Goal: Transaction & Acquisition: Purchase product/service

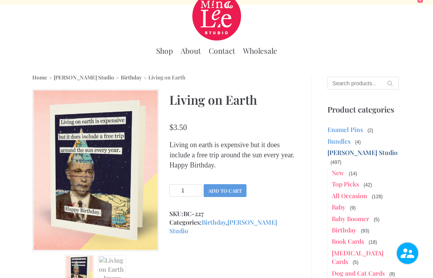
scroll to position [18, 0]
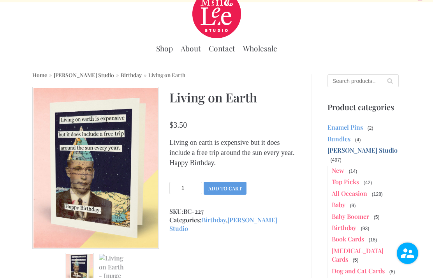
click at [380, 81] on input "Search for:" at bounding box center [363, 80] width 71 height 13
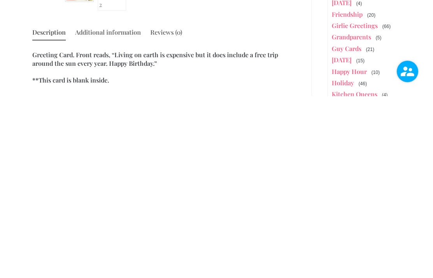
scroll to position [125, 0]
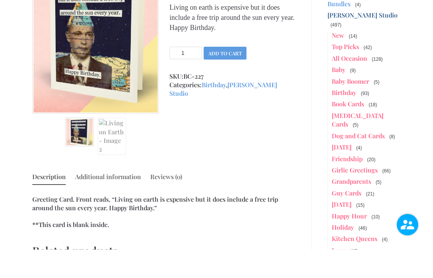
click at [229, 76] on button "Add to cart" at bounding box center [225, 82] width 43 height 13
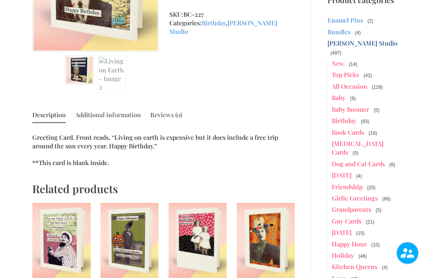
scroll to position [252, 0]
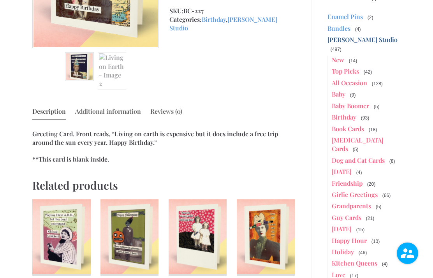
click at [350, 113] on link "Birthday" at bounding box center [344, 117] width 25 height 8
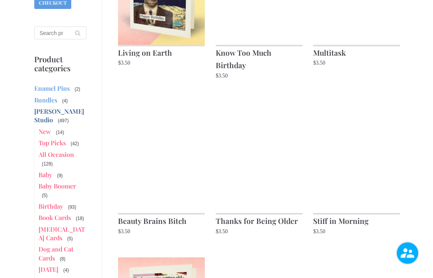
scroll to position [194, 0]
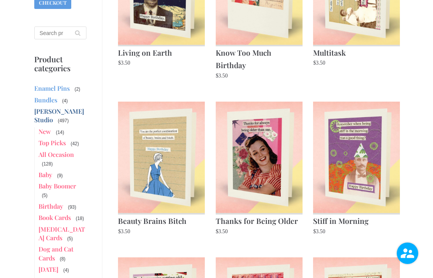
click at [163, 156] on img at bounding box center [161, 158] width 87 height 112
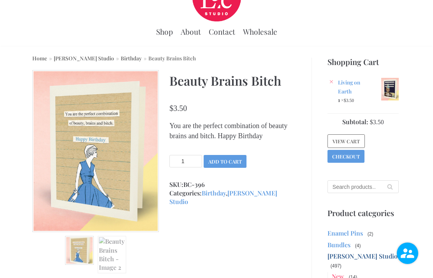
scroll to position [37, 0]
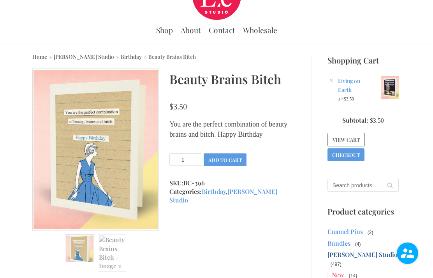
click at [190, 166] on input "1" at bounding box center [186, 160] width 33 height 12
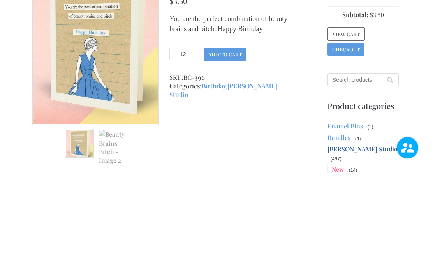
type input "1"
type input "2"
click at [226, 154] on button "Add to cart" at bounding box center [225, 160] width 43 height 13
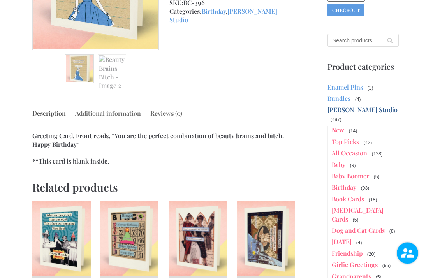
scroll to position [218, 0]
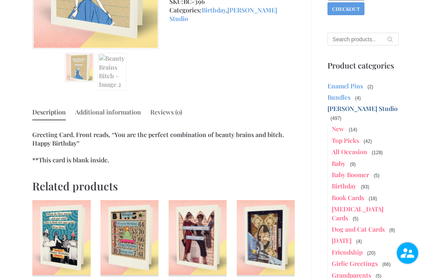
click at [352, 182] on link "Birthday" at bounding box center [344, 186] width 25 height 8
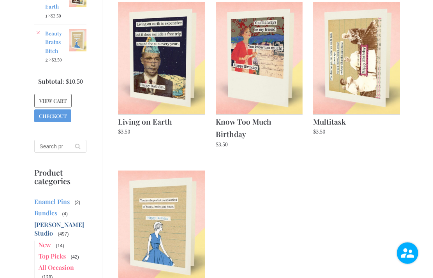
scroll to position [125, 0]
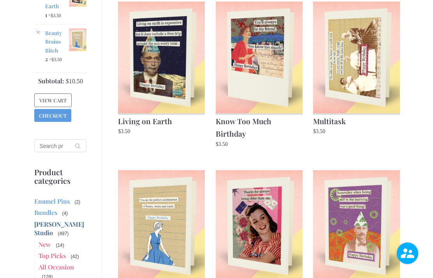
click at [242, 233] on img at bounding box center [259, 226] width 87 height 112
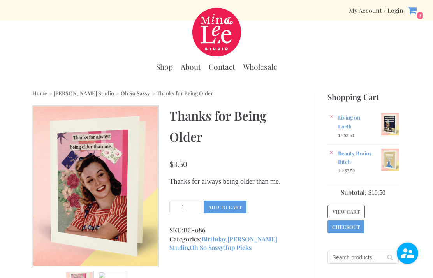
click at [229, 214] on button "Add to cart" at bounding box center [225, 207] width 43 height 13
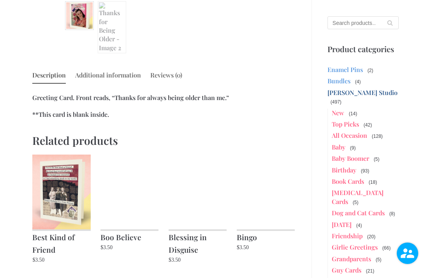
scroll to position [281, 0]
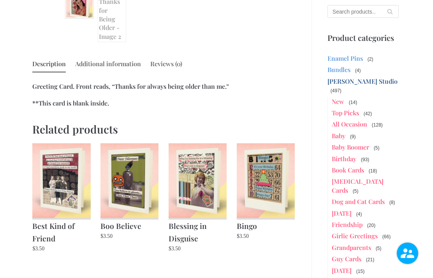
click at [364, 156] on span "(93)" at bounding box center [366, 159] width 10 height 7
click at [366, 156] on span "(93)" at bounding box center [366, 159] width 10 height 7
click at [355, 155] on link "Birthday" at bounding box center [344, 159] width 25 height 8
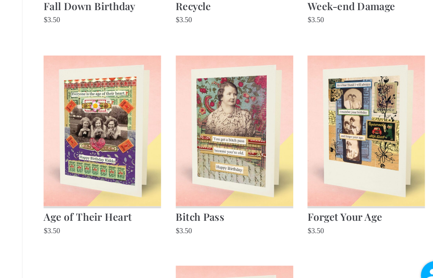
scroll to position [517, 0]
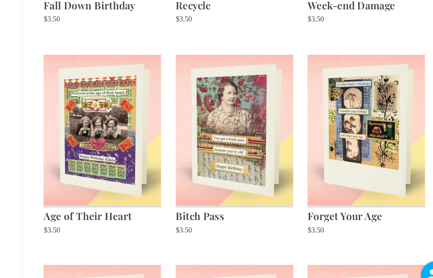
click at [216, 124] on img at bounding box center [259, 146] width 87 height 112
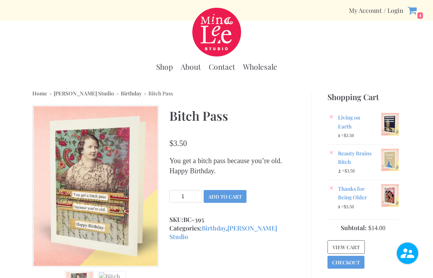
click at [234, 194] on button "Add to cart" at bounding box center [225, 196] width 43 height 13
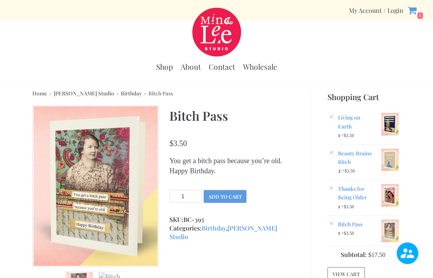
click at [121, 92] on link "Birthday" at bounding box center [131, 93] width 21 height 7
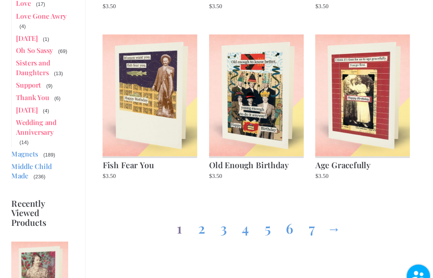
scroll to position [737, 0]
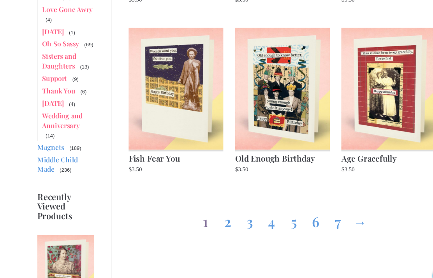
click at [164, 75] on img at bounding box center [161, 82] width 87 height 112
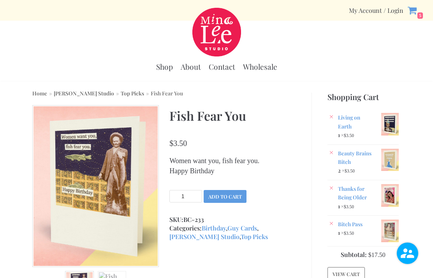
click at [229, 196] on button "Add to cart" at bounding box center [225, 196] width 43 height 13
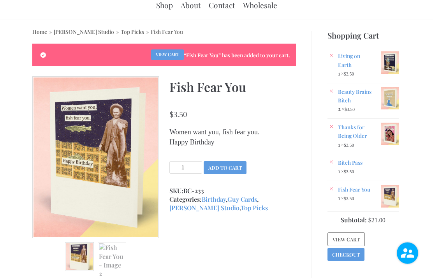
scroll to position [62, 0]
click at [226, 168] on button "Add to cart" at bounding box center [225, 167] width 43 height 13
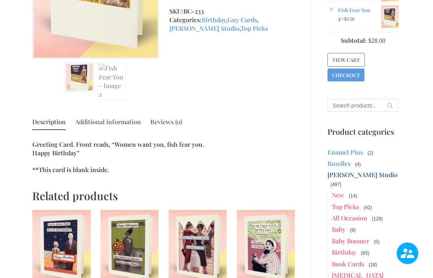
scroll to position [241, 0]
click at [345, 248] on link "Birthday" at bounding box center [344, 252] width 25 height 8
click at [348, 237] on link "Baby Boomer" at bounding box center [350, 241] width 37 height 8
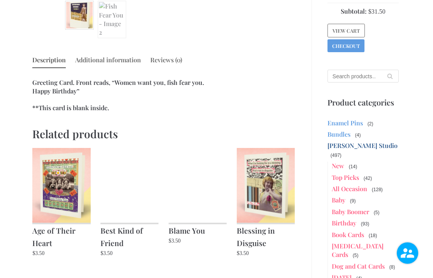
scroll to position [270, 0]
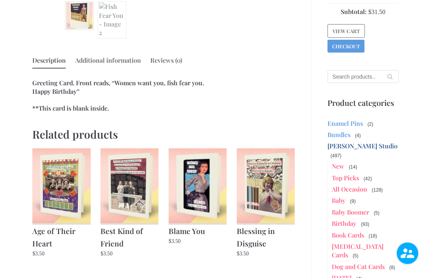
click at [350, 219] on link "Birthday" at bounding box center [344, 223] width 25 height 8
click at [349, 219] on link "Birthday" at bounding box center [344, 223] width 25 height 8
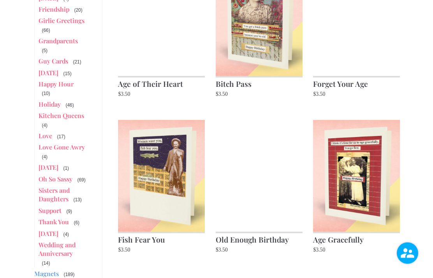
scroll to position [643, 0]
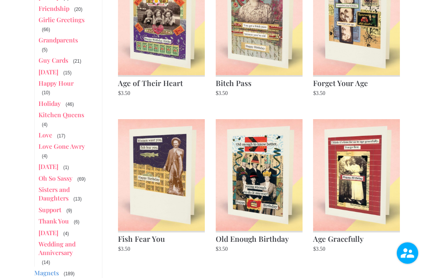
click at [274, 182] on img at bounding box center [259, 176] width 87 height 112
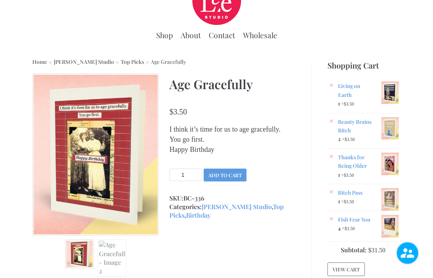
click at [231, 180] on button "Add to cart" at bounding box center [225, 175] width 43 height 13
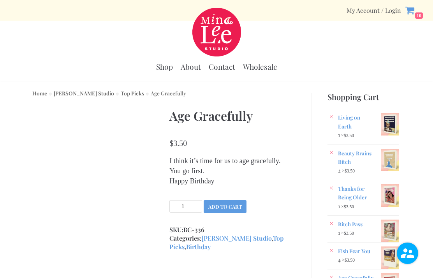
scroll to position [63, 0]
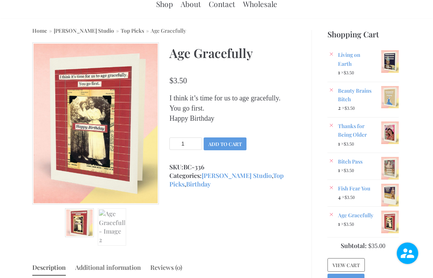
click at [233, 150] on button "Add to cart" at bounding box center [225, 144] width 43 height 13
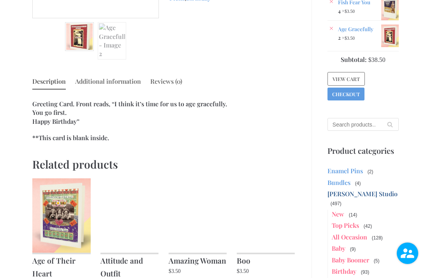
scroll to position [243, 0]
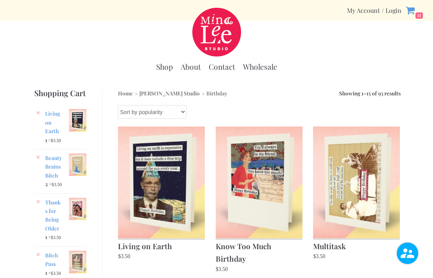
scroll to position [705, 0]
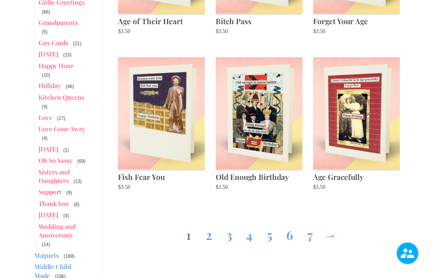
click at [211, 235] on link "2" at bounding box center [209, 233] width 12 height 28
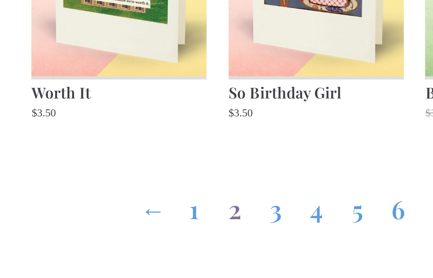
scroll to position [700, 0]
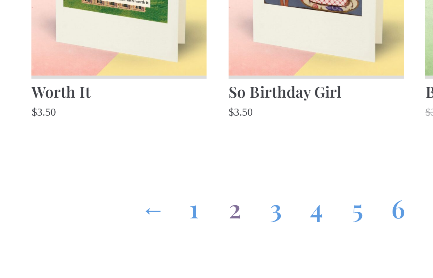
click at [233, 213] on link "3" at bounding box center [239, 227] width 12 height 28
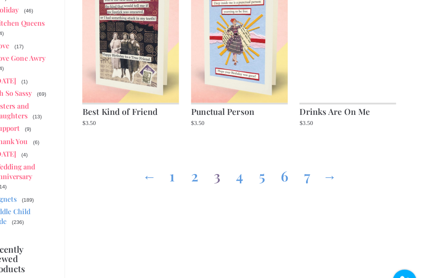
scroll to position [783, 0]
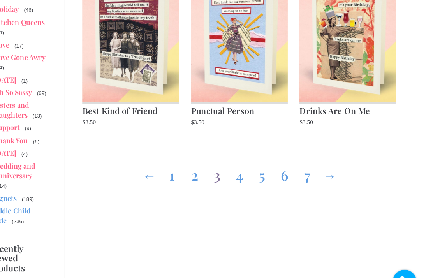
click at [253, 147] on link "4" at bounding box center [259, 156] width 12 height 28
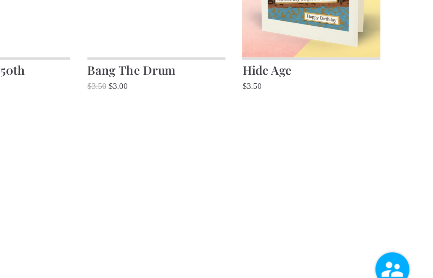
scroll to position [432, 0]
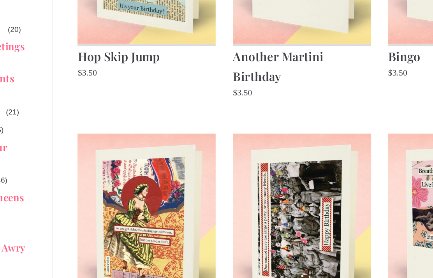
click at [103, 109] on div "Home » Mina Lee Studio » Birthday » Page 4 Showing 46–60 of 93 results Sorted b…" at bounding box center [255, 114] width 304 height 1240
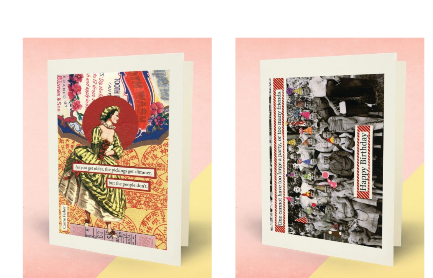
scroll to position [611, 0]
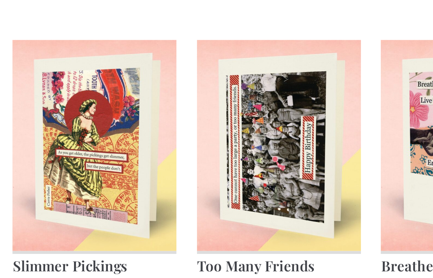
click at [103, 83] on div "Home » Mina Lee Studio » Birthday » Page 4 Showing 46–60 of 93 results Sorted b…" at bounding box center [255, 98] width 304 height 1240
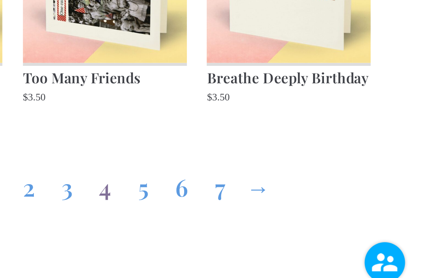
scroll to position [727, 0]
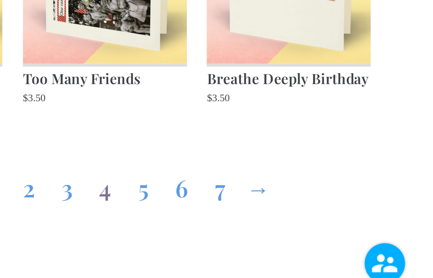
click at [274, 198] on link "5" at bounding box center [280, 212] width 12 height 28
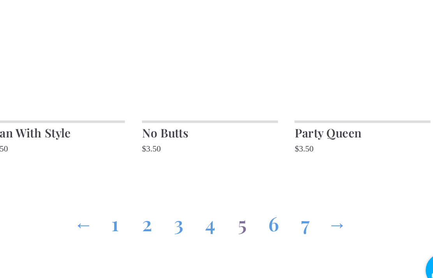
scroll to position [705, 0]
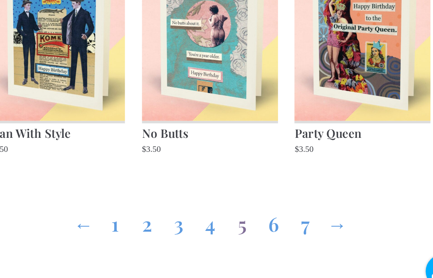
click at [294, 208] on link "6" at bounding box center [300, 222] width 12 height 28
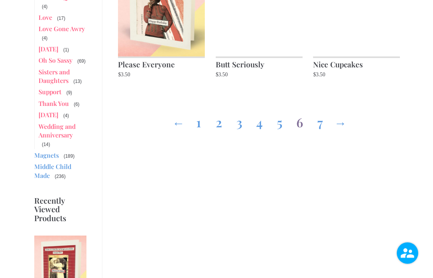
scroll to position [806, 0]
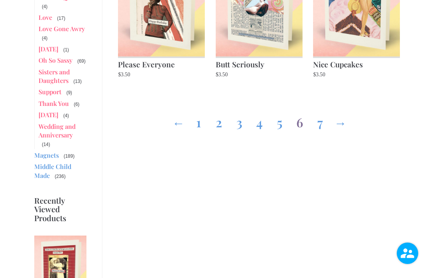
click at [323, 126] on link "7" at bounding box center [320, 121] width 12 height 28
click at [326, 107] on link "7" at bounding box center [320, 121] width 12 height 28
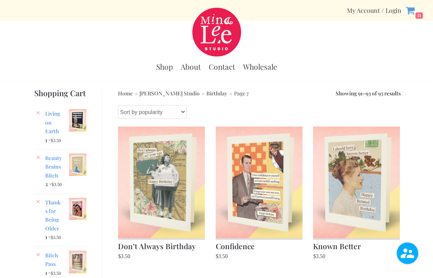
click at [356, 72] on div "Shop About Contact Wholesale" at bounding box center [217, 67] width 422 height 18
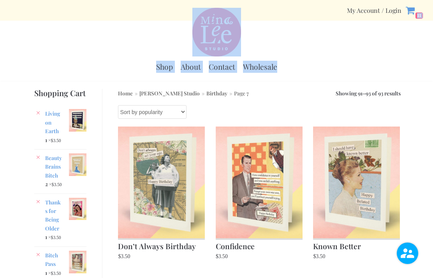
click at [133, 62] on div "Shop About Contact Wholesale" at bounding box center [217, 67] width 422 height 18
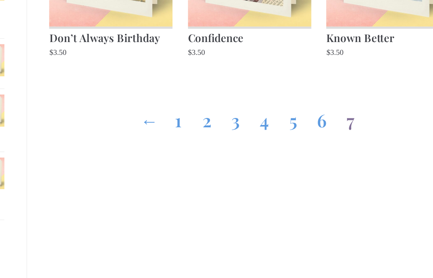
scroll to position [160, 0]
click at [324, 129] on span "7" at bounding box center [330, 143] width 12 height 28
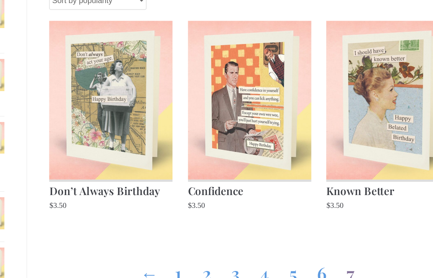
scroll to position [71, 0]
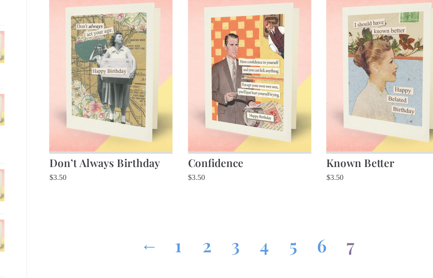
click at [203, 217] on link "1" at bounding box center [209, 231] width 12 height 28
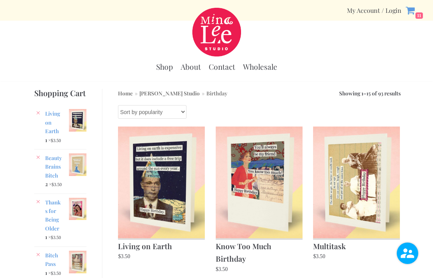
click at [380, 132] on link "Fish Fear You" at bounding box center [366, 130] width 107 height 9
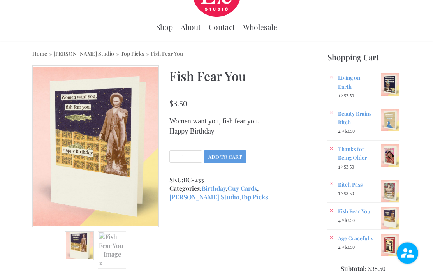
scroll to position [40, 0]
click at [346, 210] on link "Fish Fear You" at bounding box center [368, 211] width 61 height 9
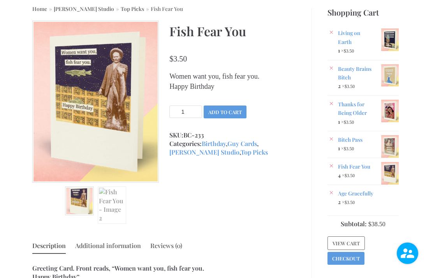
scroll to position [84, 0]
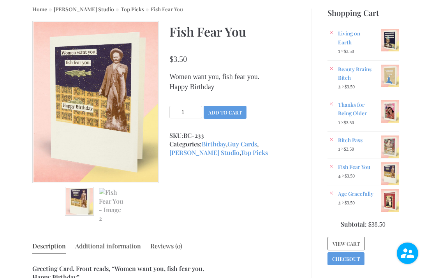
click at [348, 253] on link "Checkout" at bounding box center [346, 259] width 37 height 13
click at [350, 253] on link "Checkout" at bounding box center [346, 259] width 37 height 13
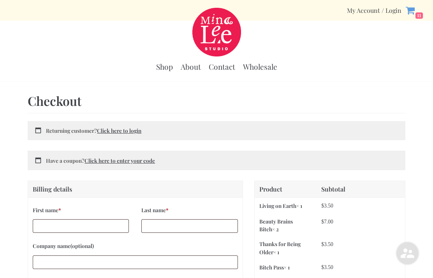
select select "WI"
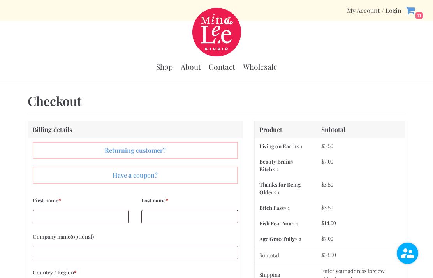
select select "WI"
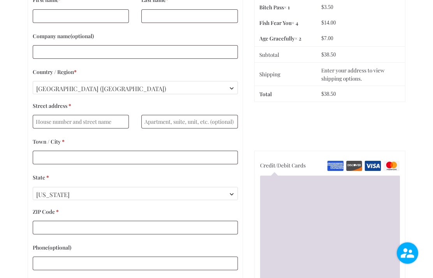
scroll to position [181, 0]
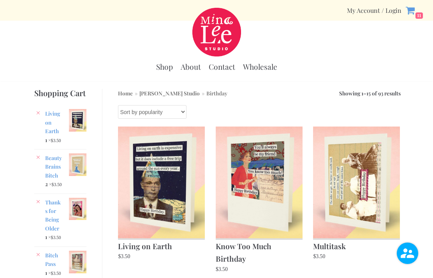
click at [297, 126] on link "×" at bounding box center [295, 130] width 8 height 8
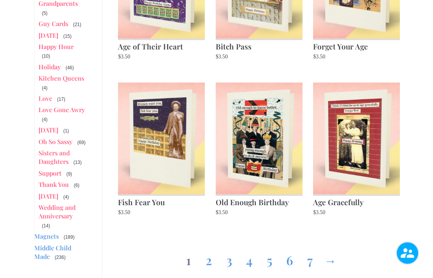
scroll to position [680, 0]
click at [169, 143] on img at bounding box center [161, 139] width 87 height 112
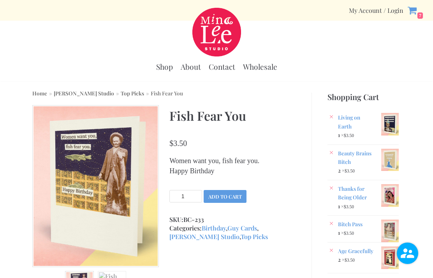
click at [224, 194] on button "Add to cart" at bounding box center [225, 196] width 43 height 13
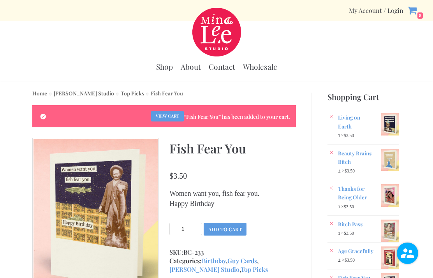
scroll to position [21, 0]
click at [416, 82] on img at bounding box center [411, 89] width 18 height 23
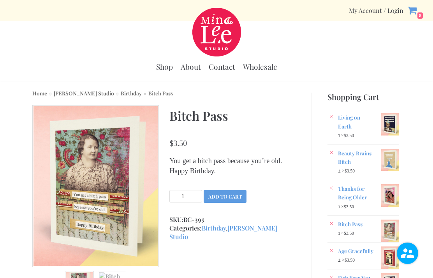
click at [194, 192] on input "1" at bounding box center [186, 196] width 33 height 12
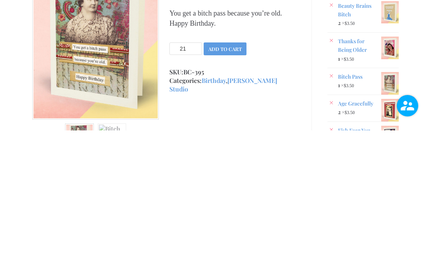
click at [197, 190] on input "21" at bounding box center [186, 196] width 33 height 12
type input "2"
click at [234, 190] on button "Add to cart" at bounding box center [225, 196] width 43 height 13
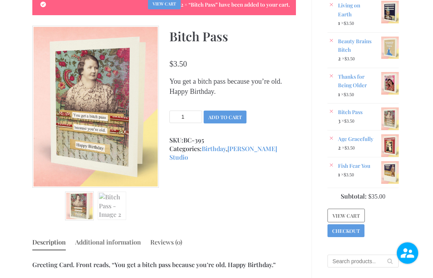
scroll to position [113, 0]
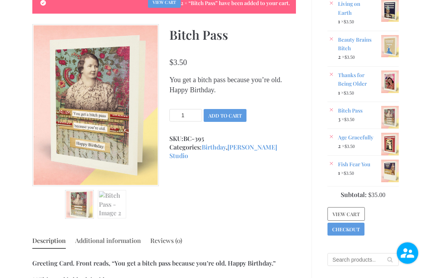
click at [395, 140] on img at bounding box center [391, 144] width 18 height 23
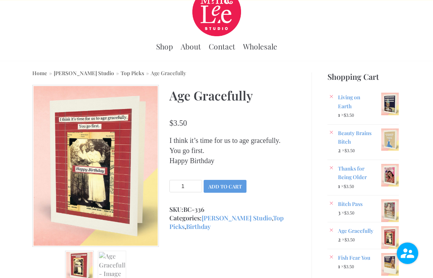
scroll to position [33, 0]
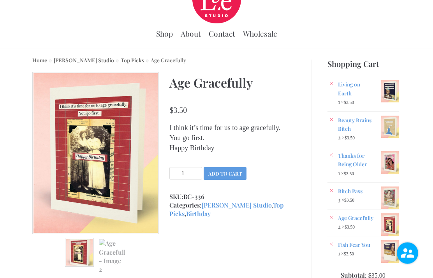
click at [341, 214] on link "Age Gracefully" at bounding box center [368, 218] width 61 height 9
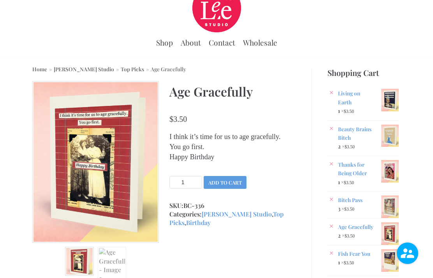
scroll to position [25, 0]
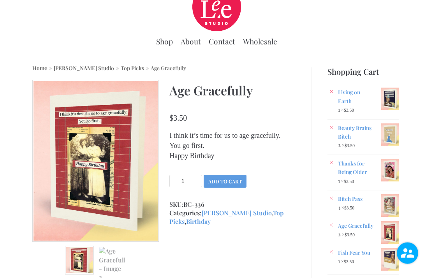
click at [346, 224] on link "Age Gracefully" at bounding box center [368, 226] width 61 height 9
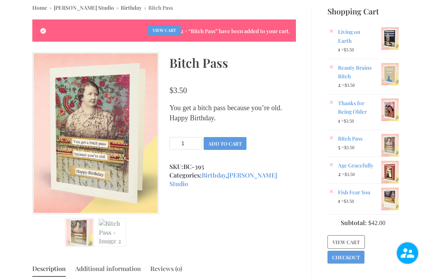
scroll to position [87, 0]
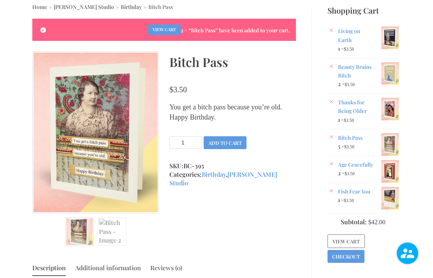
click at [338, 133] on link "Bitch Pass" at bounding box center [368, 137] width 61 height 9
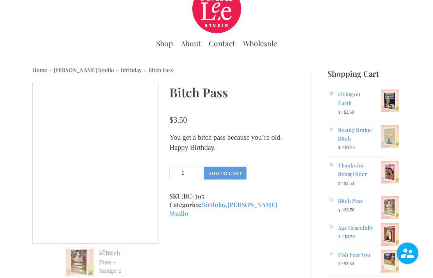
scroll to position [26, 0]
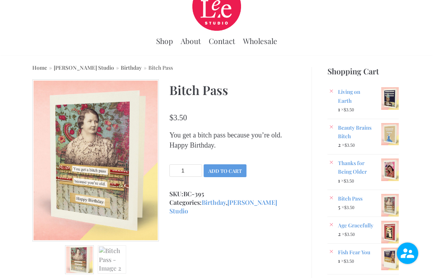
click at [369, 194] on link "Bitch Pass" at bounding box center [368, 198] width 61 height 9
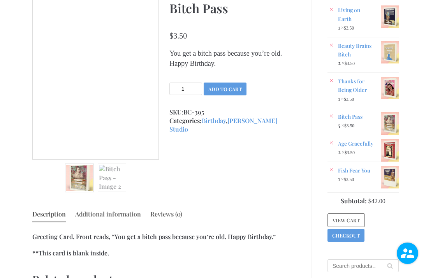
scroll to position [106, 0]
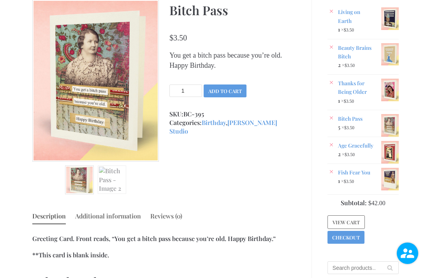
click at [351, 216] on link "View cart" at bounding box center [346, 223] width 37 height 14
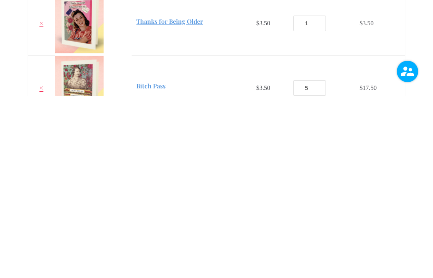
scroll to position [95, 0]
click at [314, 262] on input "5" at bounding box center [309, 270] width 33 height 16
type input "2"
click at [402, 237] on td "$ 17.50" at bounding box center [380, 269] width 50 height 65
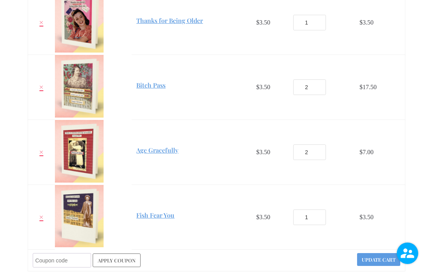
click at [317, 148] on input "2" at bounding box center [309, 153] width 33 height 16
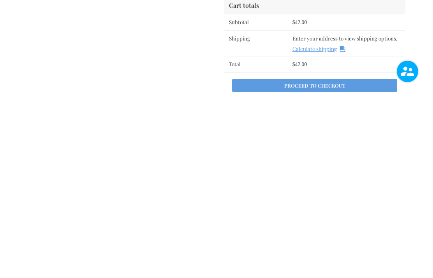
scroll to position [381, 0]
type input "1"
click at [356, 260] on link "Proceed to checkout" at bounding box center [314, 266] width 165 height 13
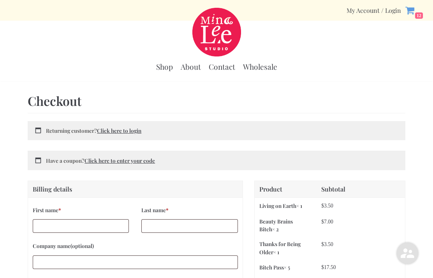
select select "WI"
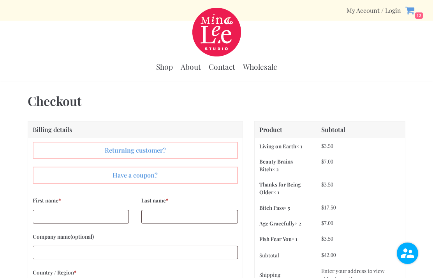
select select "WI"
click at [113, 219] on input "First name *" at bounding box center [81, 217] width 97 height 14
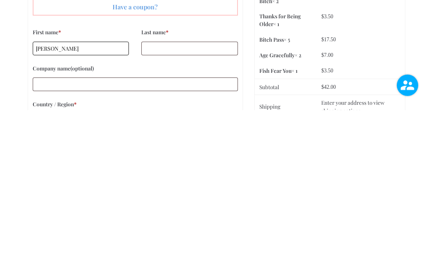
type input "Christine"
click at [203, 210] on input "Last name *" at bounding box center [189, 217] width 97 height 14
type input "Bondank"
click at [165, 246] on input "Company name (optional)" at bounding box center [135, 253] width 205 height 14
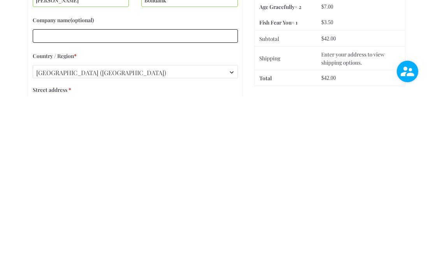
scroll to position [49, 0]
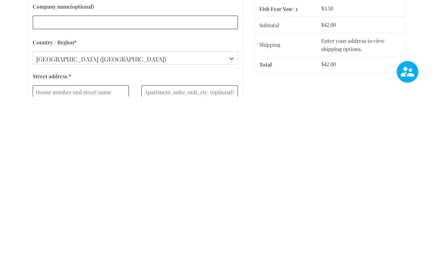
click at [106, 267] on input "Street address *" at bounding box center [81, 274] width 97 height 14
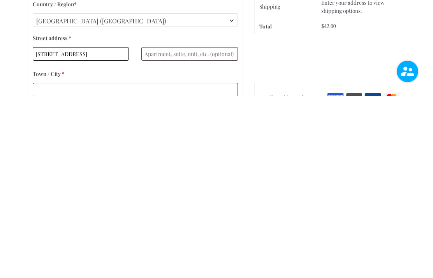
scroll to position [89, 0]
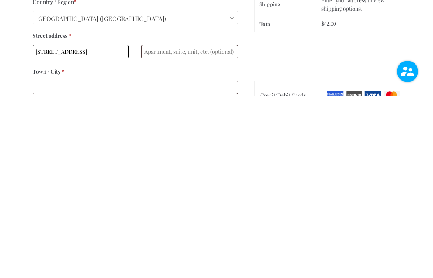
type input "2977 west 231 street"
click at [161, 263] on input "Town / City *" at bounding box center [135, 270] width 205 height 14
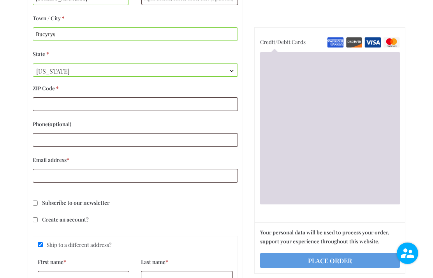
click at [417, 188] on div "Checkout Billing details Returning customer? Click here to login If you have sh…" at bounding box center [216, 170] width 433 height 826
click at [103, 37] on input "Bucyrys" at bounding box center [135, 34] width 205 height 14
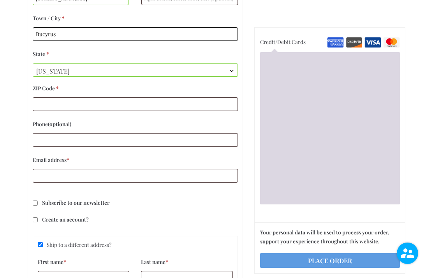
type input "Bucyrus"
click at [146, 72] on span "Wisconsin" at bounding box center [135, 71] width 205 height 14
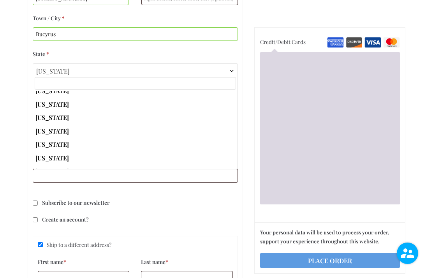
scroll to position [209, 0]
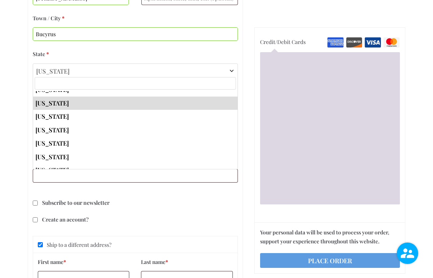
select select "KS"
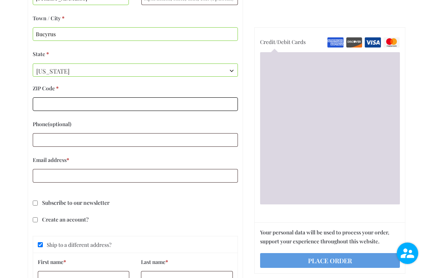
click at [166, 106] on input "ZIP Code *" at bounding box center [135, 104] width 205 height 14
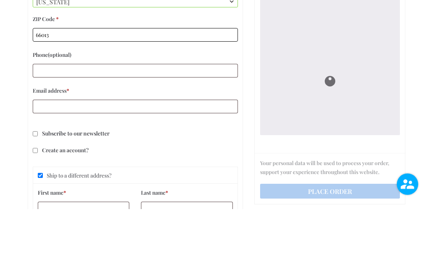
type input "66013"
click at [149, 169] on input "Email address *" at bounding box center [135, 176] width 205 height 14
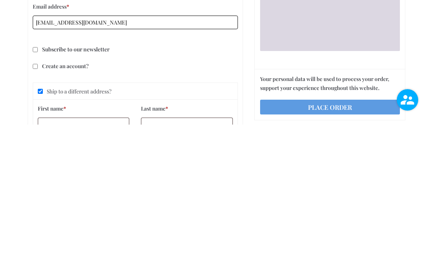
type input "jbondank@casstel.net"
click at [171, 62] on div "Billing details Returning customer? Click here to login If you have shopped wit…" at bounding box center [135, 5] width 215 height 417
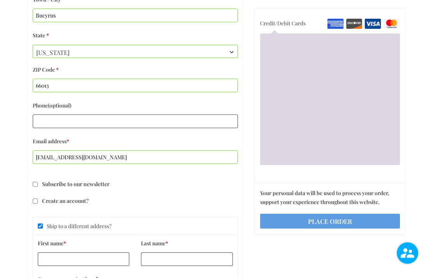
scroll to position [330, 0]
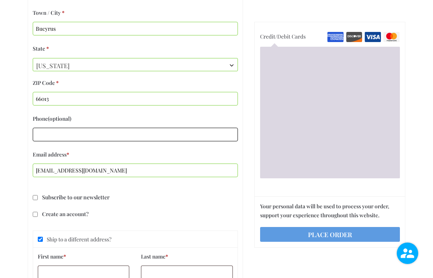
click at [145, 141] on input "Phone (optional)" at bounding box center [135, 135] width 205 height 14
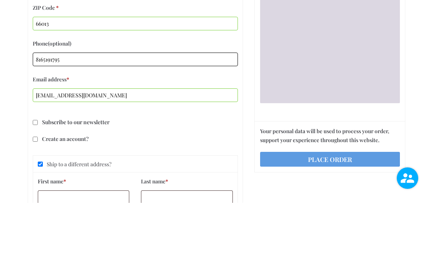
type input "8165191795"
click at [236, 189] on p "Subscribe to our newsletter" at bounding box center [135, 198] width 215 height 18
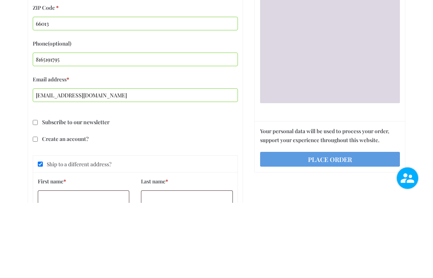
scroll to position [405, 0]
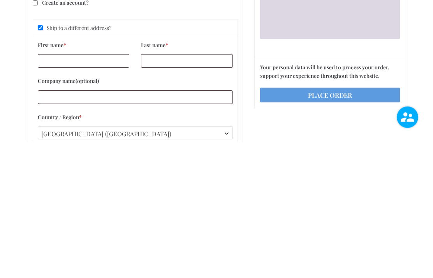
click at [336, 224] on button "Place order" at bounding box center [330, 231] width 140 height 15
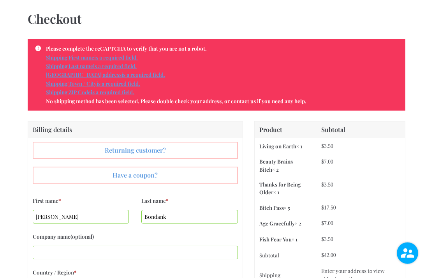
scroll to position [83, 0]
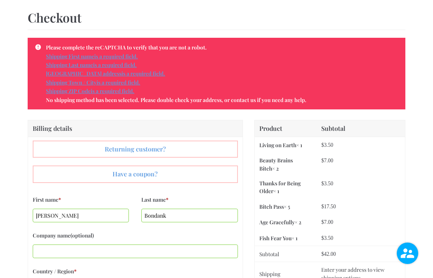
click at [165, 149] on link "Click here to login" at bounding box center [136, 149] width 204 height 16
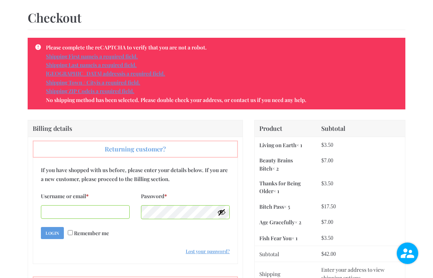
click at [44, 49] on ul "Please complete the reCAPTCHA to verify that you are not a robot. Shipping Firs…" at bounding box center [217, 74] width 378 height 72
click at [297, 88] on li "Shipping ZIP Code is a required field." at bounding box center [220, 91] width 349 height 9
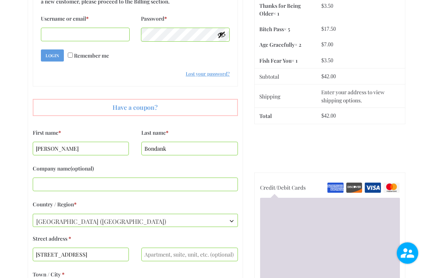
scroll to position [262, 0]
click at [349, 91] on td "Enter your address to view shipping options." at bounding box center [361, 95] width 88 height 23
click at [389, 90] on td "Enter your address to view shipping options." at bounding box center [361, 95] width 88 height 23
click at [273, 93] on th "Shipping" at bounding box center [286, 95] width 62 height 23
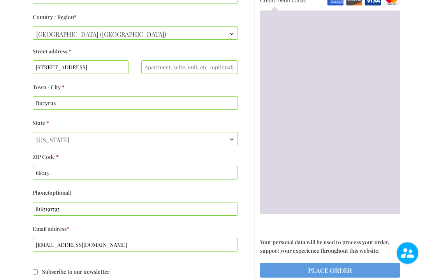
scroll to position [447, 0]
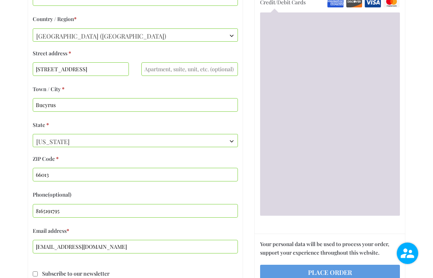
click at [339, 265] on button "Place order" at bounding box center [330, 272] width 140 height 15
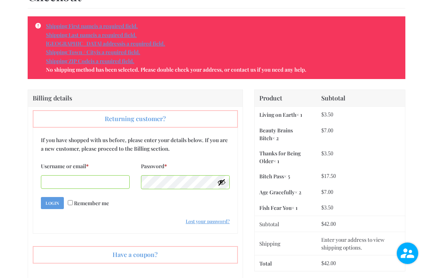
scroll to position [82, 0]
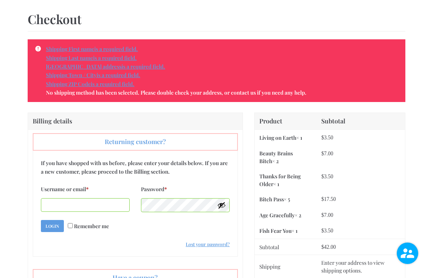
click at [283, 259] on th "Shipping" at bounding box center [286, 266] width 62 height 23
click at [279, 263] on th "Shipping" at bounding box center [286, 266] width 62 height 23
click at [230, 141] on link "Click here to login" at bounding box center [136, 142] width 204 height 16
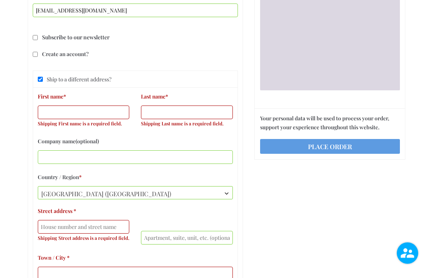
scroll to position [564, 0]
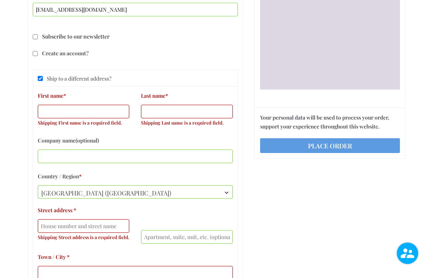
click at [117, 111] on input "First name *" at bounding box center [84, 112] width 92 height 14
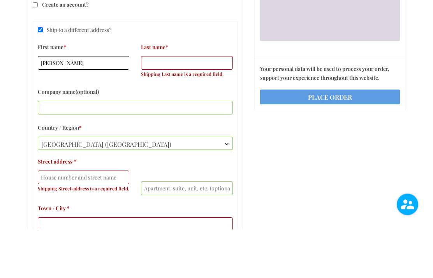
type input "Christine"
click at [203, 105] on input "Last name *" at bounding box center [187, 112] width 92 height 14
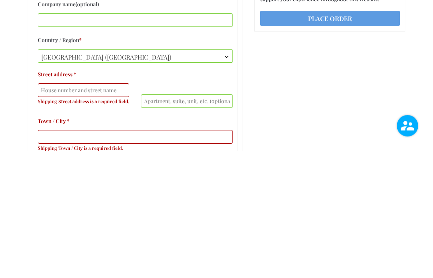
type input "Bondank"
click at [110, 211] on input "Street address *" at bounding box center [84, 218] width 92 height 14
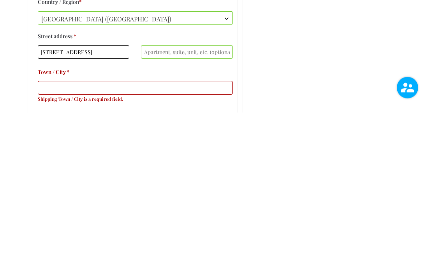
type input "2977 west 231 street"
click at [159, 247] on input "Town / City *" at bounding box center [135, 254] width 195 height 14
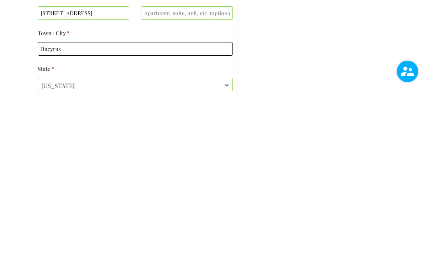
scroll to position [601, 0]
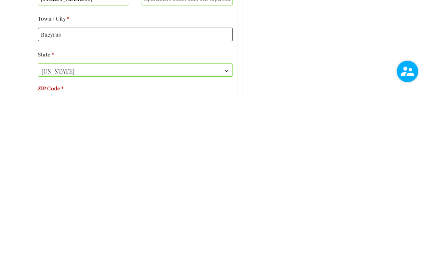
type input "Bucyrus"
click at [226, 250] on b "State" at bounding box center [227, 253] width 6 height 6
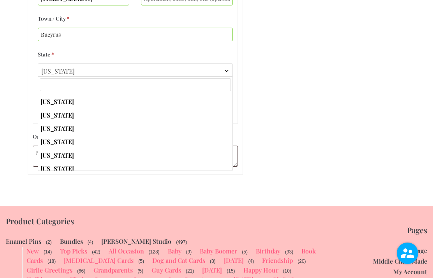
scroll to position [202, 0]
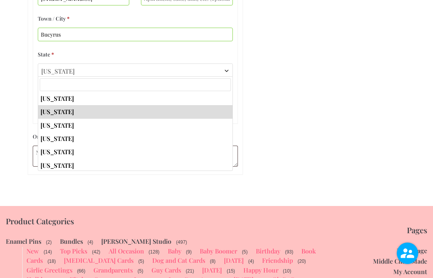
select select "KS"
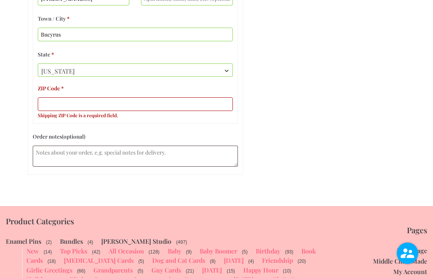
click at [163, 106] on input "ZIP Code *" at bounding box center [135, 104] width 195 height 14
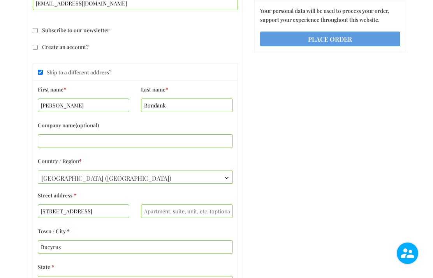
type input "66013"
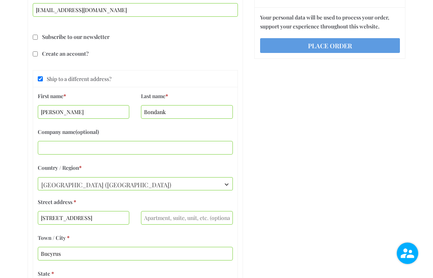
click at [334, 52] on button "Place order" at bounding box center [330, 45] width 140 height 15
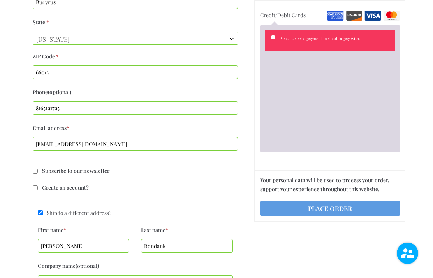
scroll to position [349, 0]
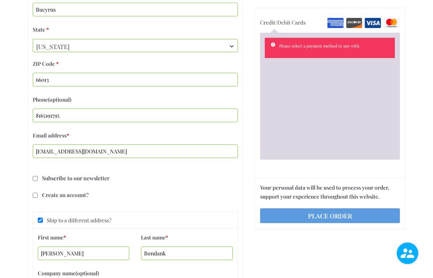
click at [372, 28] on img "Checkout" at bounding box center [373, 23] width 17 height 10
click at [0, 0] on input "Credit/Debit Cards" at bounding box center [0, 0] width 0 height 0
click at [378, 28] on img "Checkout" at bounding box center [373, 23] width 17 height 10
click at [0, 0] on input "Credit/Debit Cards" at bounding box center [0, 0] width 0 height 0
click at [311, 50] on li "Please select a payment method to pay with." at bounding box center [333, 46] width 108 height 8
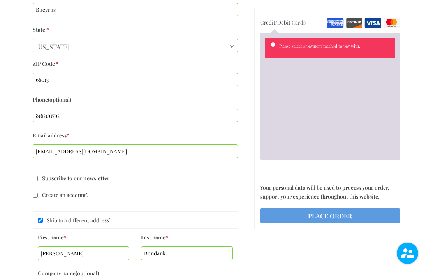
click at [268, 28] on label "Credit/Debit Cards" at bounding box center [330, 23] width 140 height 9
click at [0, 0] on input "Credit/Debit Cards" at bounding box center [0, 0] width 0 height 0
click at [370, 28] on img "Checkout" at bounding box center [373, 23] width 17 height 10
click at [0, 0] on input "Credit/Debit Cards" at bounding box center [0, 0] width 0 height 0
click at [375, 28] on img "Checkout" at bounding box center [373, 23] width 17 height 10
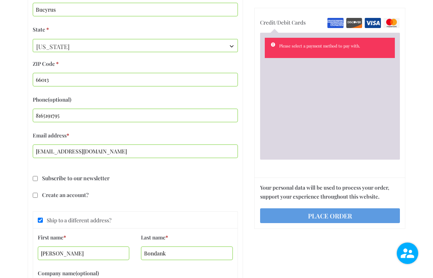
click at [0, 0] on input "Credit/Debit Cards" at bounding box center [0, 0] width 0 height 0
click at [302, 50] on li "Please select a payment method to pay with." at bounding box center [333, 46] width 108 height 8
click at [282, 28] on label "Credit/Debit Cards" at bounding box center [330, 23] width 140 height 9
click at [0, 0] on input "Credit/Debit Cards" at bounding box center [0, 0] width 0 height 0
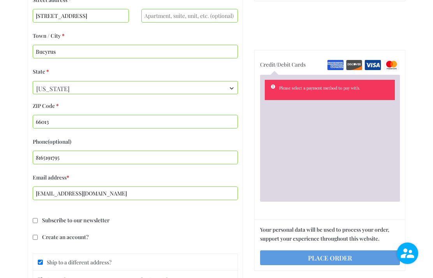
scroll to position [305, 0]
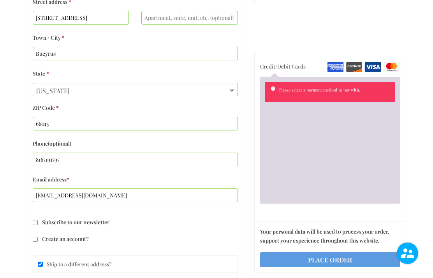
click at [371, 72] on img "Checkout" at bounding box center [373, 67] width 17 height 10
click at [0, 0] on input "Credit/Debit Cards" at bounding box center [0, 0] width 0 height 0
click at [380, 72] on img "Checkout" at bounding box center [373, 67] width 17 height 10
click at [0, 0] on input "Credit/Debit Cards" at bounding box center [0, 0] width 0 height 0
click at [377, 72] on img "Checkout" at bounding box center [373, 67] width 17 height 10
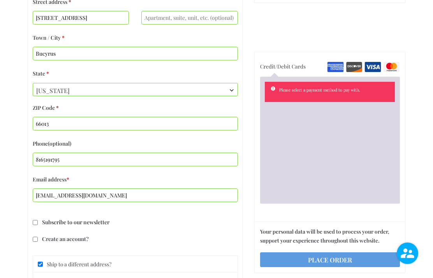
click at [0, 0] on input "Credit/Debit Cards" at bounding box center [0, 0] width 0 height 0
click at [380, 72] on img "Checkout" at bounding box center [373, 67] width 17 height 10
click at [0, 0] on input "Credit/Debit Cards" at bounding box center [0, 0] width 0 height 0
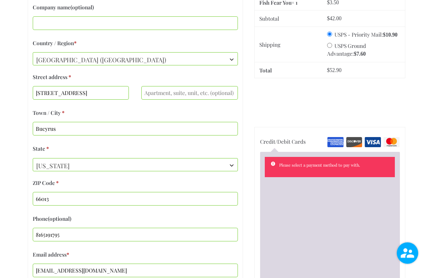
click at [370, 148] on img "Checkout" at bounding box center [373, 143] width 17 height 10
click at [0, 0] on input "Credit/Debit Cards" at bounding box center [0, 0] width 0 height 0
click at [380, 147] on img "Checkout" at bounding box center [373, 142] width 17 height 10
click at [0, 0] on input "Credit/Debit Cards" at bounding box center [0, 0] width 0 height 0
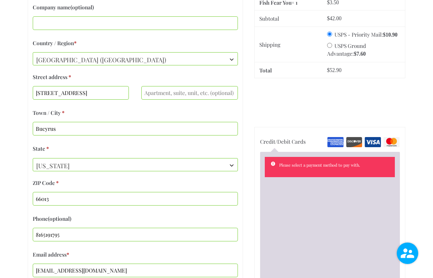
click at [379, 141] on li "Credit/Debit Cards Please select a payment method to pay with. Save Card" at bounding box center [330, 210] width 140 height 155
click at [352, 169] on li "Please select a payment method to pay with." at bounding box center [333, 165] width 108 height 8
click at [348, 169] on li "Please select a payment method to pay with." at bounding box center [333, 165] width 108 height 8
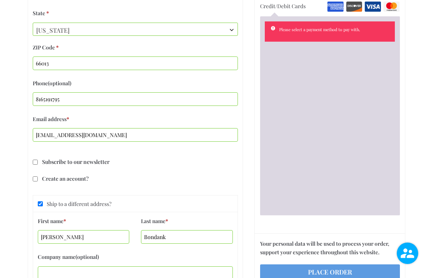
scroll to position [365, 0]
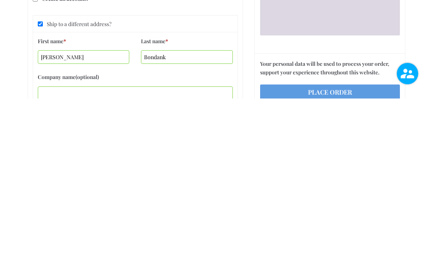
click at [331, 265] on button "Place order" at bounding box center [330, 272] width 140 height 15
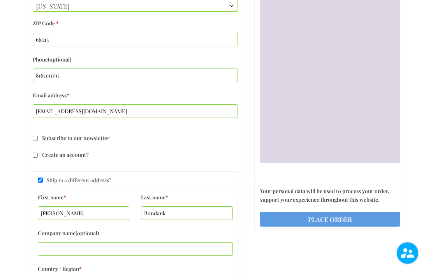
scroll to position [420, 0]
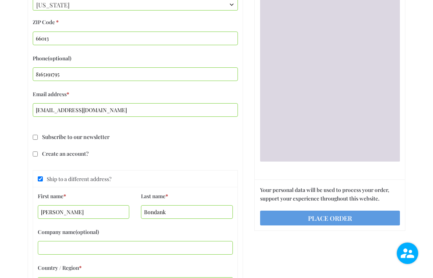
click at [350, 223] on button "Place order" at bounding box center [330, 218] width 140 height 15
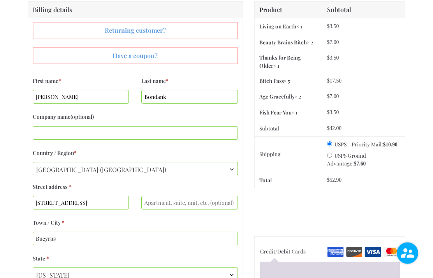
scroll to position [150, 0]
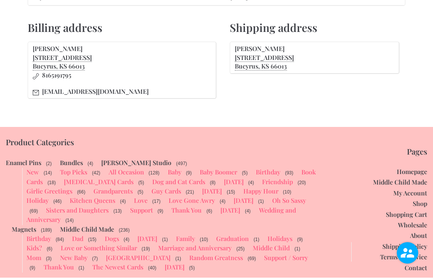
scroll to position [461, 0]
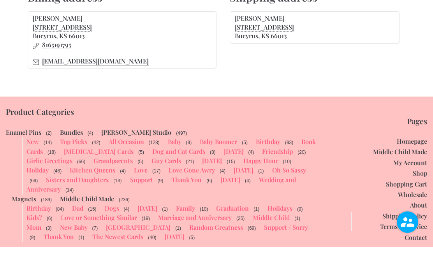
click at [92, 264] on link "The Newest Cards" at bounding box center [117, 268] width 51 height 8
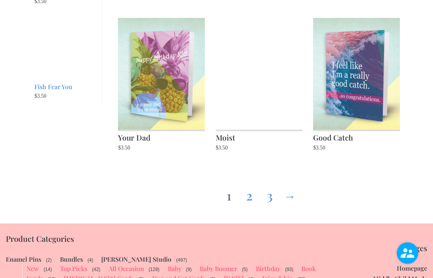
scroll to position [746, 0]
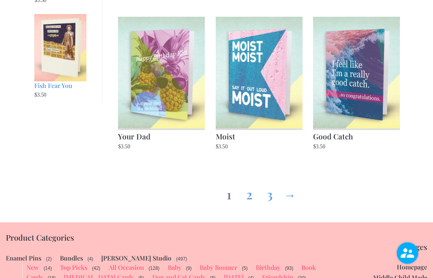
click at [253, 184] on link "2" at bounding box center [249, 193] width 12 height 28
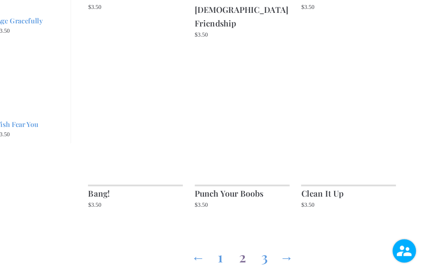
scroll to position [712, 0]
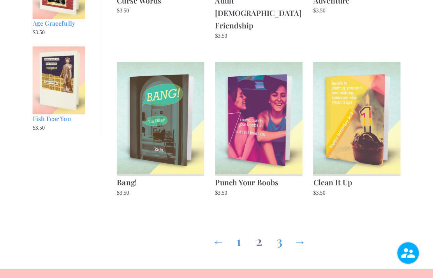
click at [279, 226] on link "3" at bounding box center [280, 240] width 12 height 28
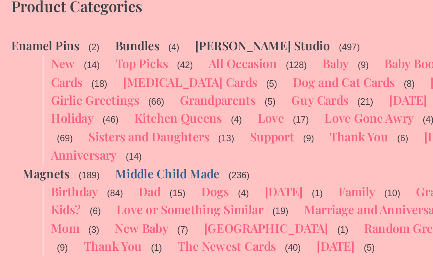
scroll to position [760, 0]
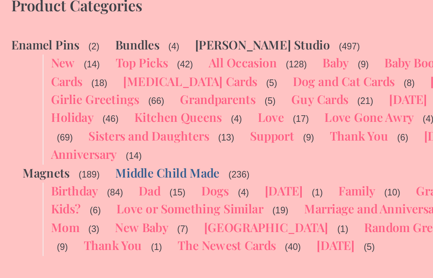
click at [92, 241] on link "The Newest Cards" at bounding box center [117, 245] width 51 height 8
click at [80, 232] on link "New Baby" at bounding box center [74, 236] width 28 height 8
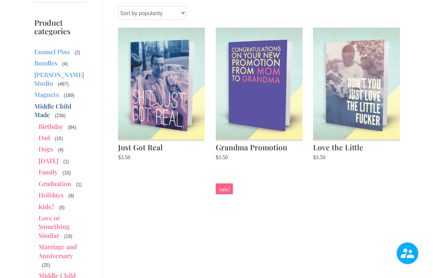
scroll to position [99, 0]
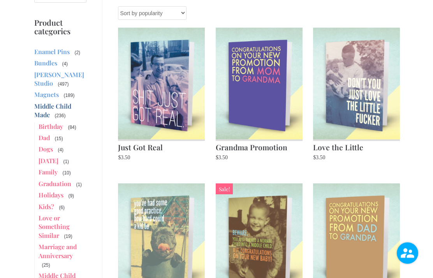
click at [57, 247] on link "Marriage and Anniversary" at bounding box center [58, 251] width 38 height 17
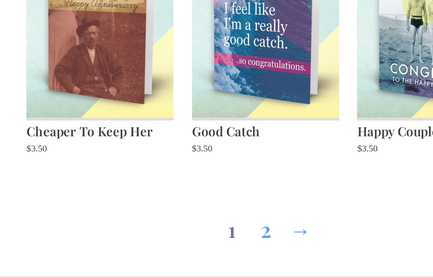
scroll to position [703, 0]
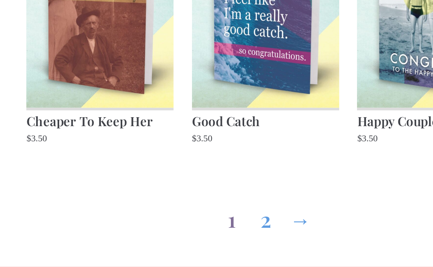
click at [253, 210] on link "2" at bounding box center [259, 224] width 12 height 28
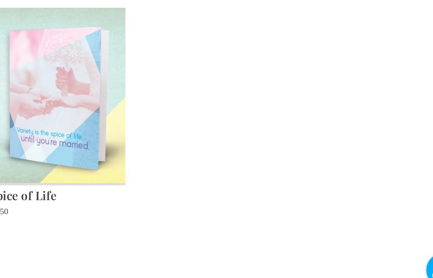
scroll to position [523, 0]
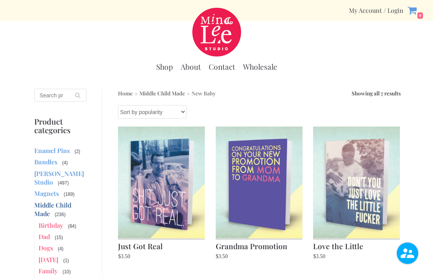
scroll to position [99, 0]
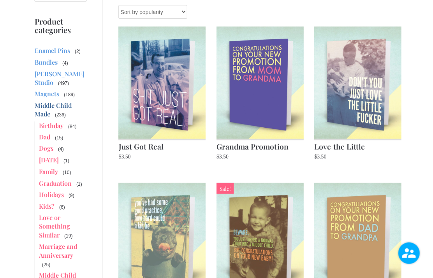
click at [64, 181] on link "Graduation" at bounding box center [55, 184] width 33 height 8
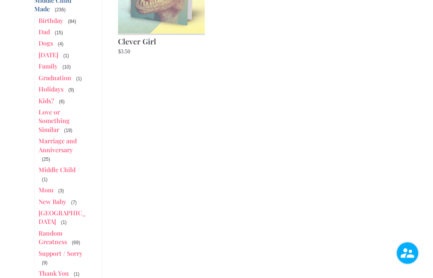
scroll to position [206, 0]
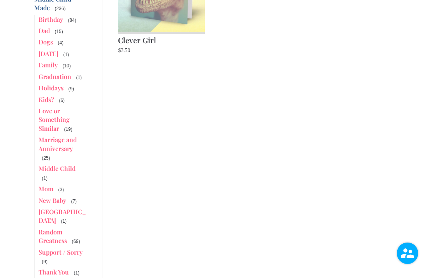
click at [54, 248] on link "Support / Sorry" at bounding box center [61, 252] width 44 height 8
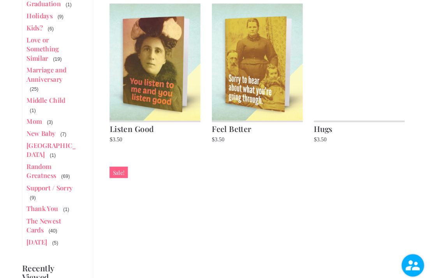
scroll to position [272, 0]
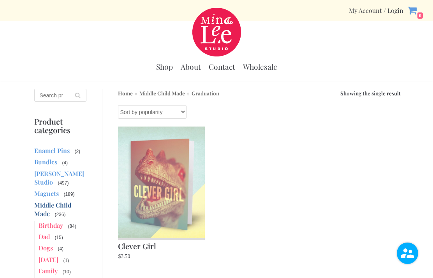
scroll to position [237, 0]
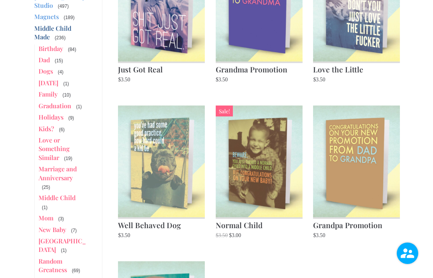
scroll to position [181, 0]
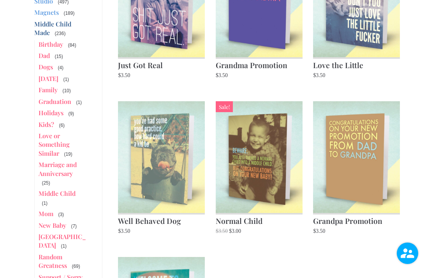
click at [51, 253] on link "Random Greatness" at bounding box center [53, 261] width 28 height 17
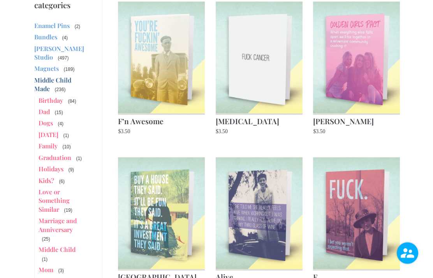
scroll to position [127, 0]
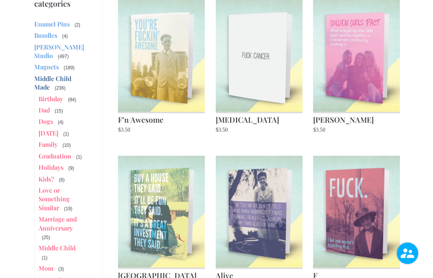
click at [157, 199] on img at bounding box center [161, 212] width 87 height 112
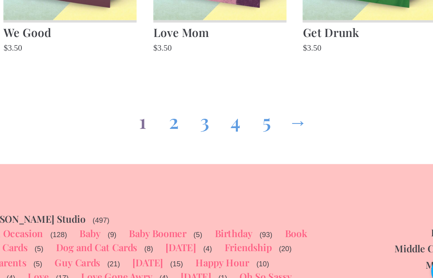
scroll to position [777, 0]
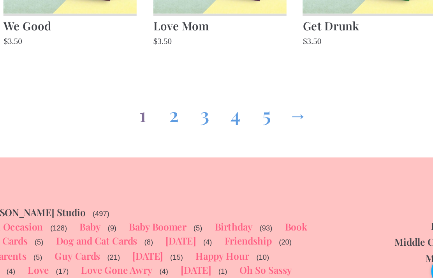
click at [223, 136] on link "2" at bounding box center [229, 150] width 12 height 28
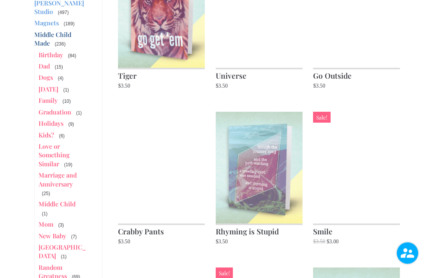
scroll to position [171, 0]
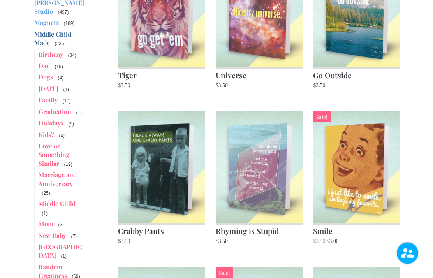
click at [145, 166] on img at bounding box center [161, 168] width 87 height 112
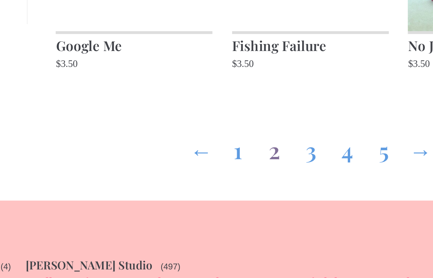
scroll to position [741, 0]
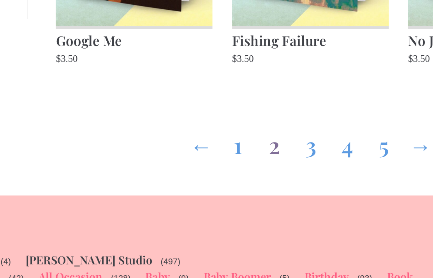
click at [253, 172] on link "3" at bounding box center [259, 186] width 12 height 28
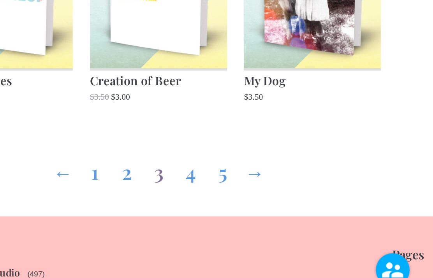
scroll to position [737, 0]
click at [274, 175] on link "4" at bounding box center [280, 189] width 12 height 28
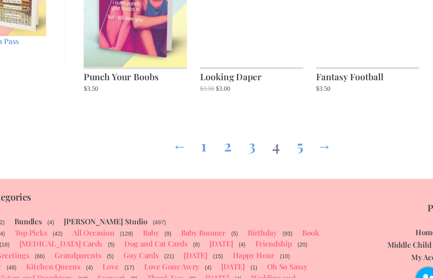
scroll to position [804, 0]
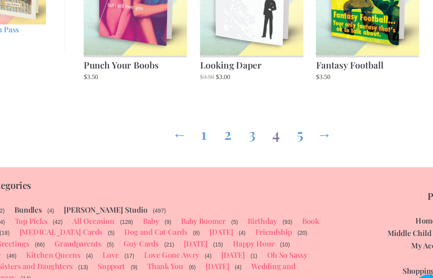
click at [294, 119] on link "5" at bounding box center [300, 123] width 12 height 28
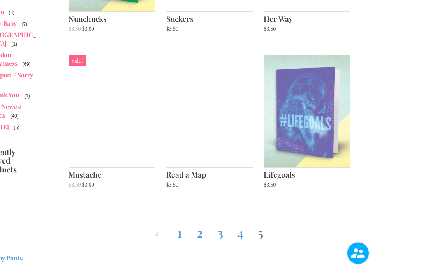
scroll to position [391, 0]
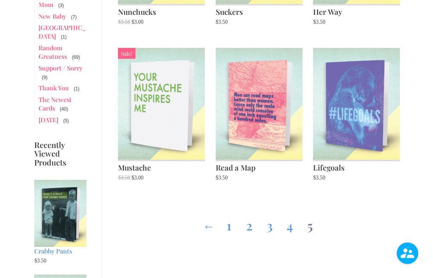
click at [48, 116] on link "[DATE]" at bounding box center [49, 120] width 20 height 8
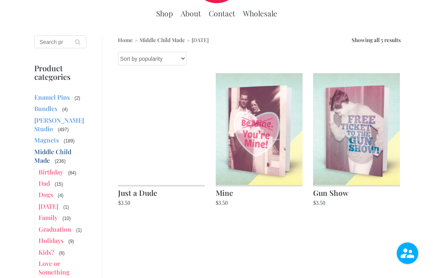
scroll to position [48, 0]
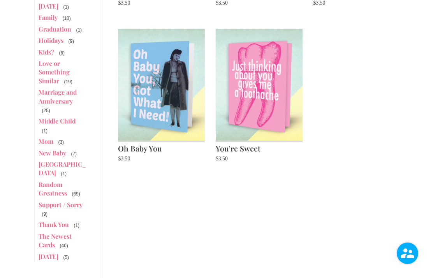
scroll to position [258, 0]
